Goal: Find specific page/section: Find specific page/section

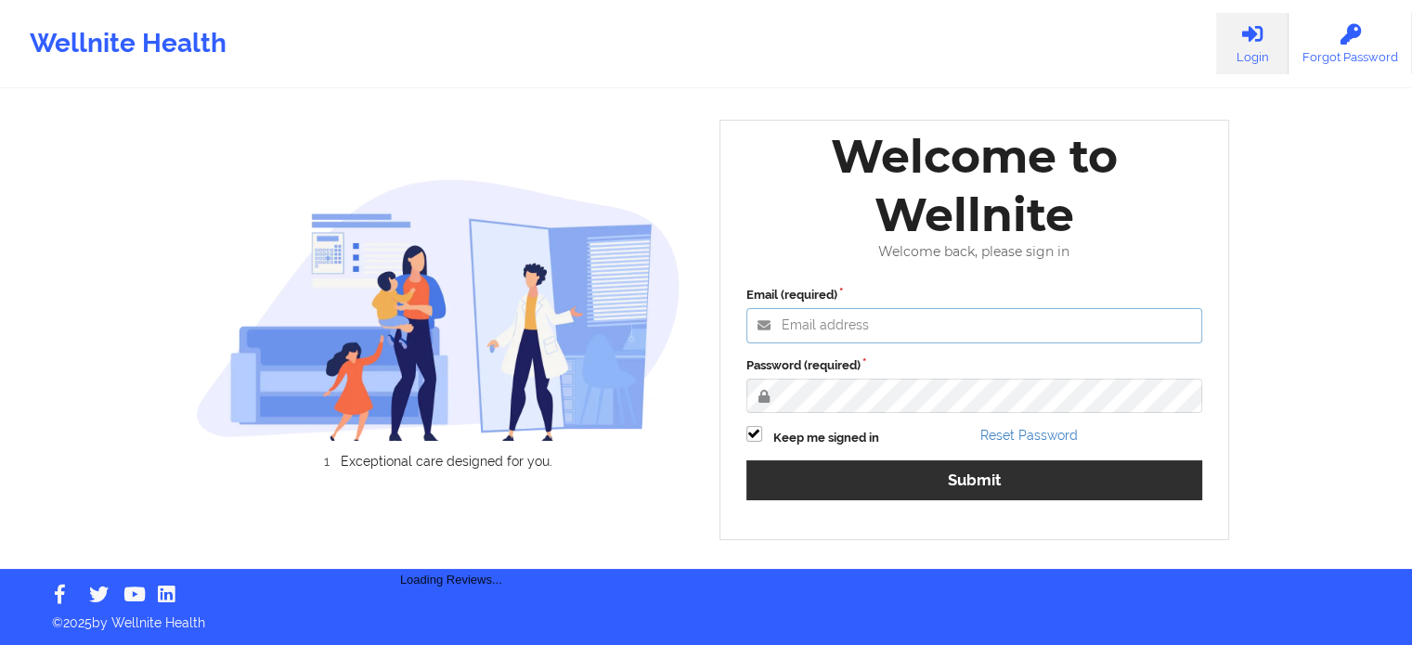
type input "[PERSON_NAME][EMAIL_ADDRESS][PERSON_NAME][DOMAIN_NAME]"
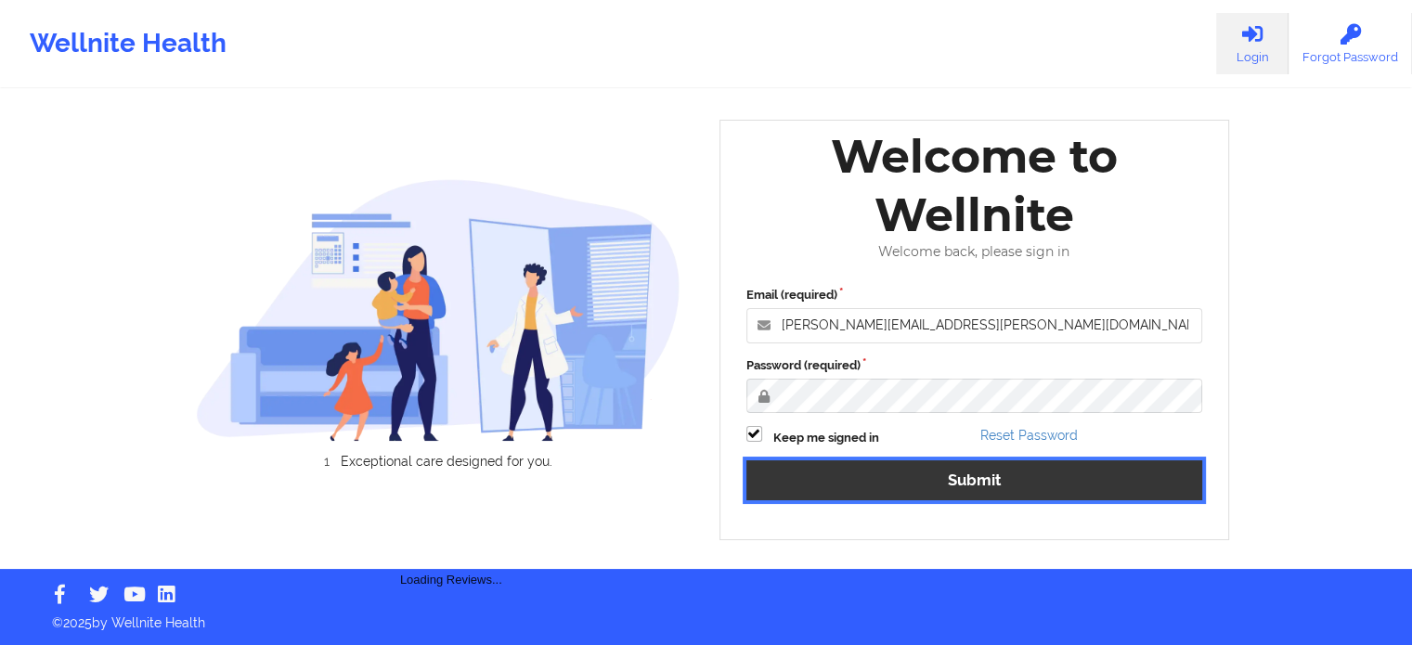
click at [1016, 472] on button "Submit" at bounding box center [974, 480] width 457 height 40
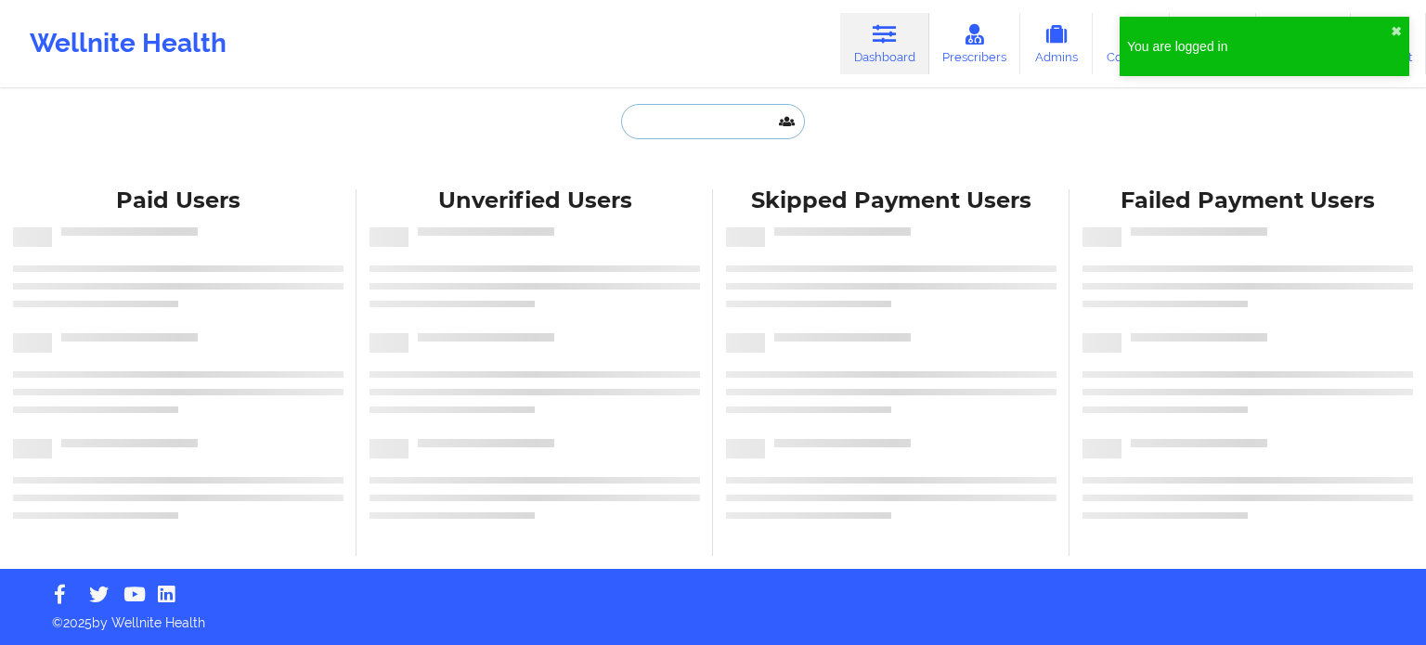
click at [704, 125] on input "text" at bounding box center [713, 121] width 184 height 35
paste input "[PERSON_NAME]"
type input "[PERSON_NAME]"
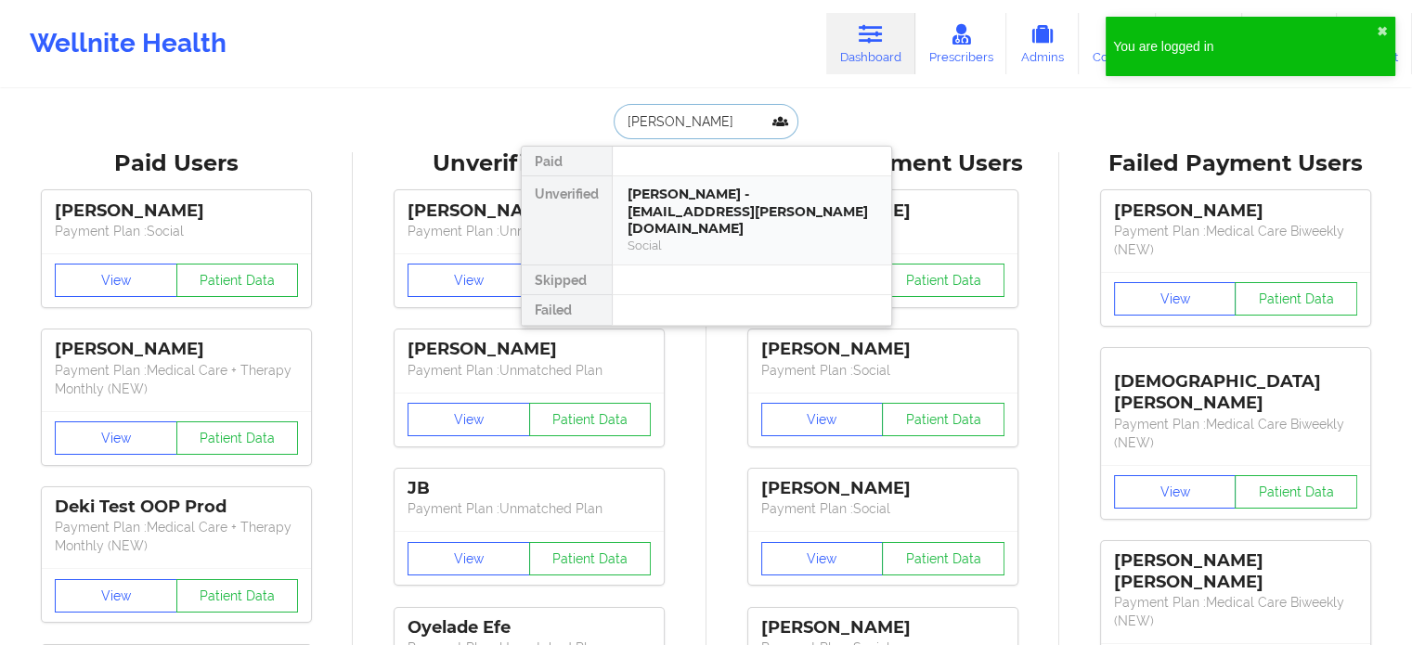
click at [720, 195] on div "[PERSON_NAME] - [EMAIL_ADDRESS][PERSON_NAME][DOMAIN_NAME]" at bounding box center [751, 212] width 249 height 52
